Goal: Task Accomplishment & Management: Manage account settings

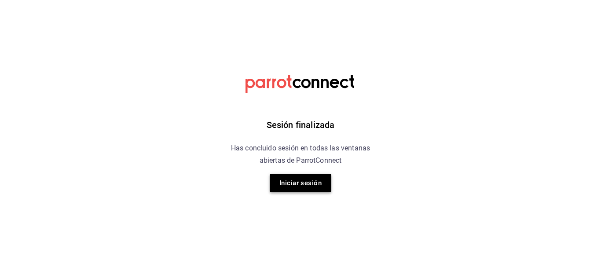
click at [317, 185] on button "Iniciar sesión" at bounding box center [301, 183] width 62 height 18
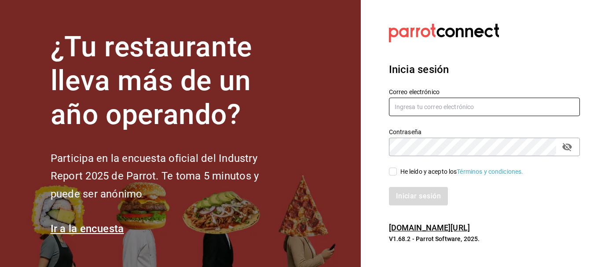
drag, startPoint x: 422, startPoint y: 111, endPoint x: 423, endPoint y: 102, distance: 8.5
click at [420, 110] on input "text" at bounding box center [484, 107] width 191 height 18
type input "karisofi02@gmail.com"
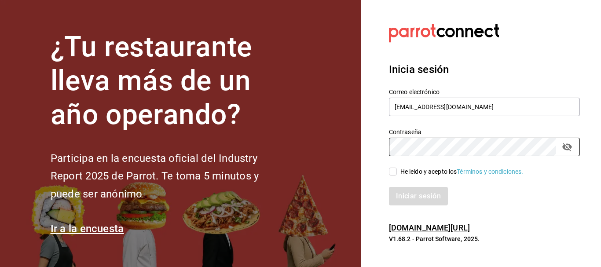
click at [393, 168] on input "He leído y acepto los Términos y condiciones." at bounding box center [393, 172] width 8 height 8
checkbox input "true"
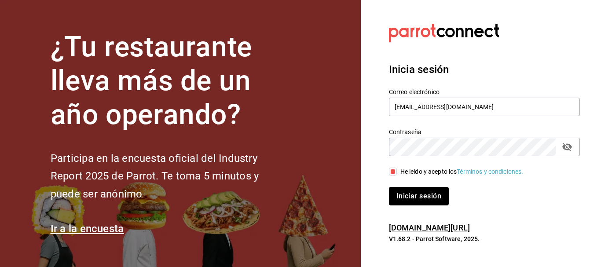
click at [402, 194] on button "Iniciar sesión" at bounding box center [419, 196] width 60 height 18
